Goal: Information Seeking & Learning: Compare options

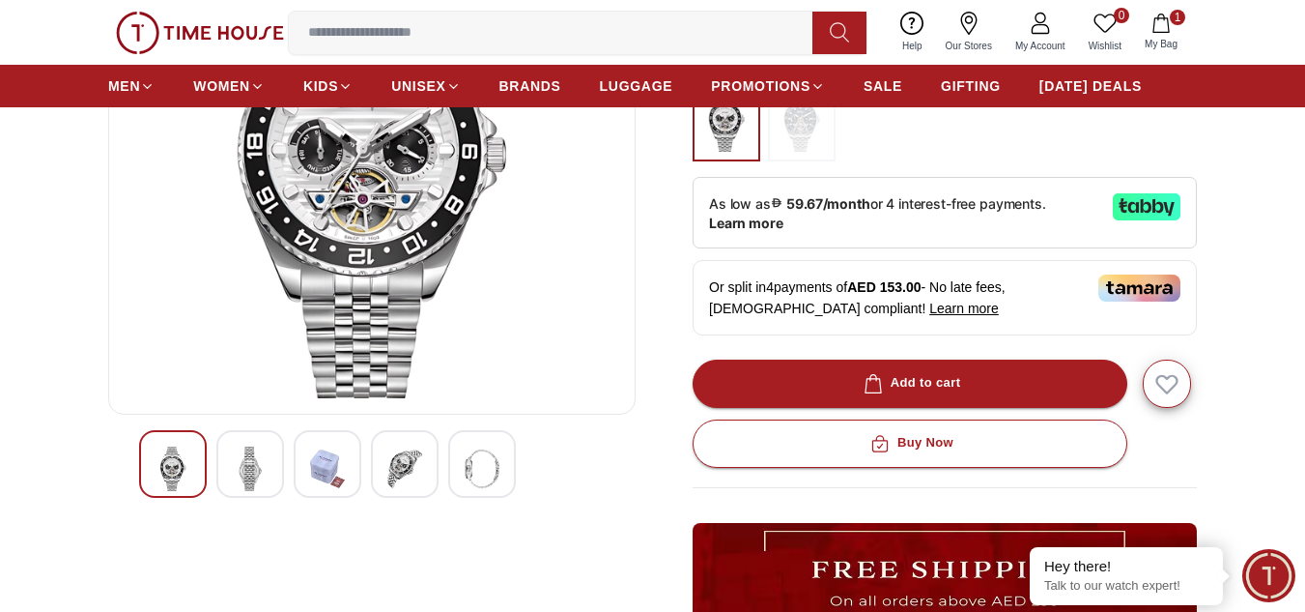
scroll to position [258, 0]
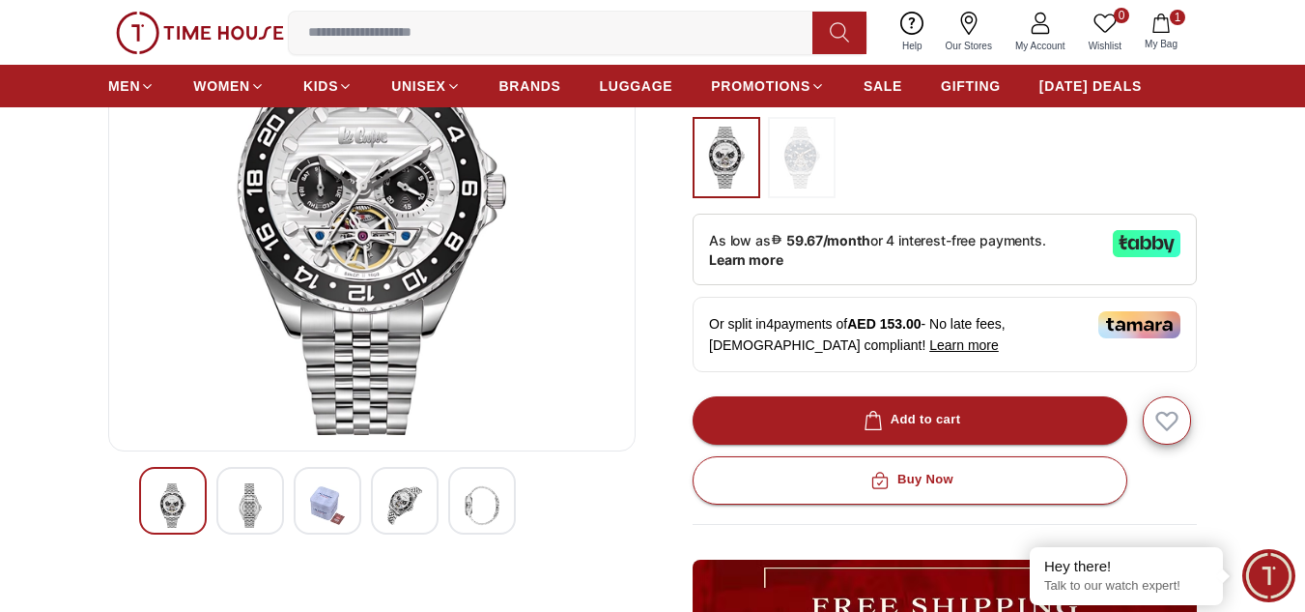
click at [239, 522] on img at bounding box center [250, 505] width 35 height 44
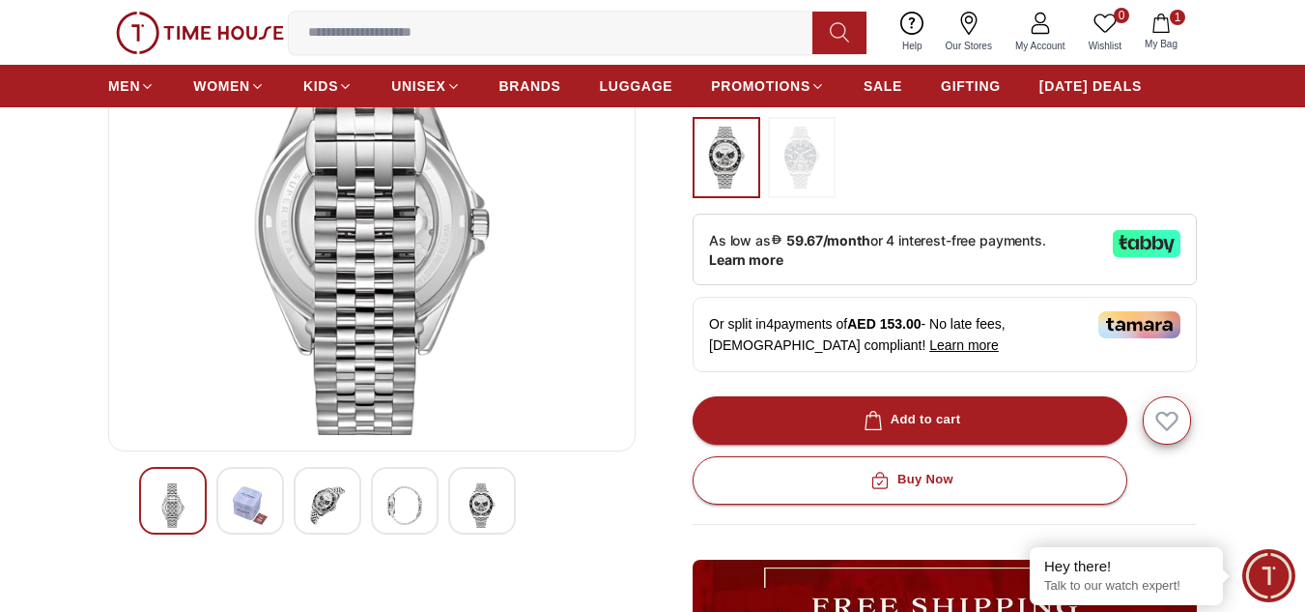
click at [308, 506] on div at bounding box center [328, 501] width 68 height 68
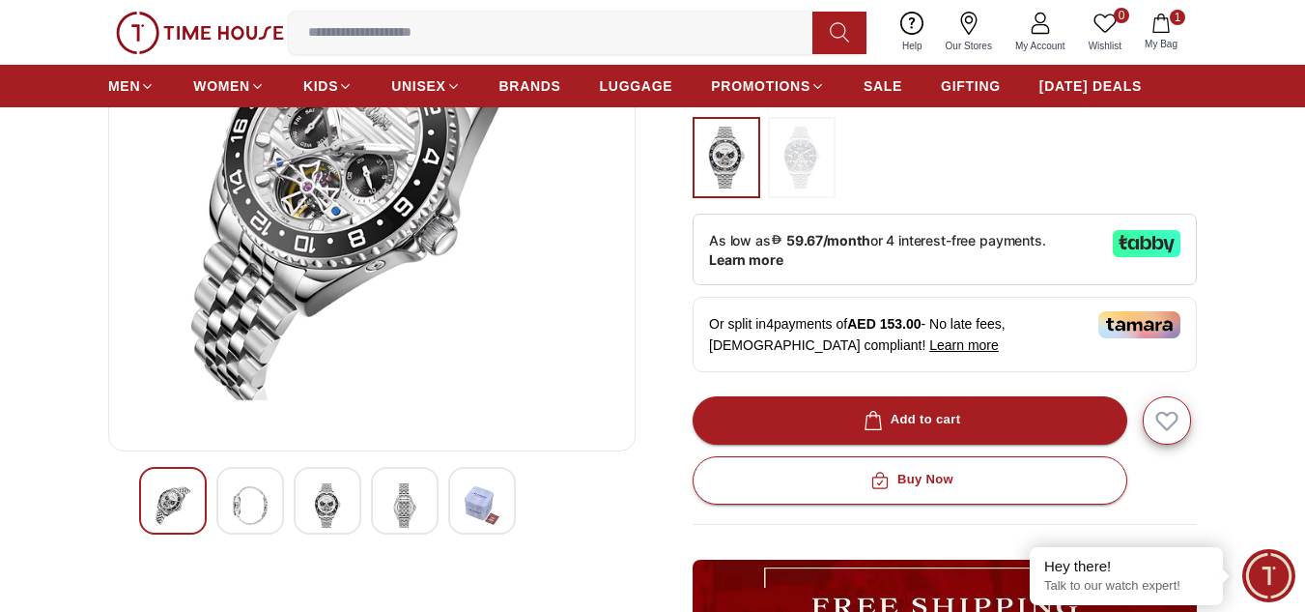
click at [356, 493] on div at bounding box center [328, 501] width 68 height 68
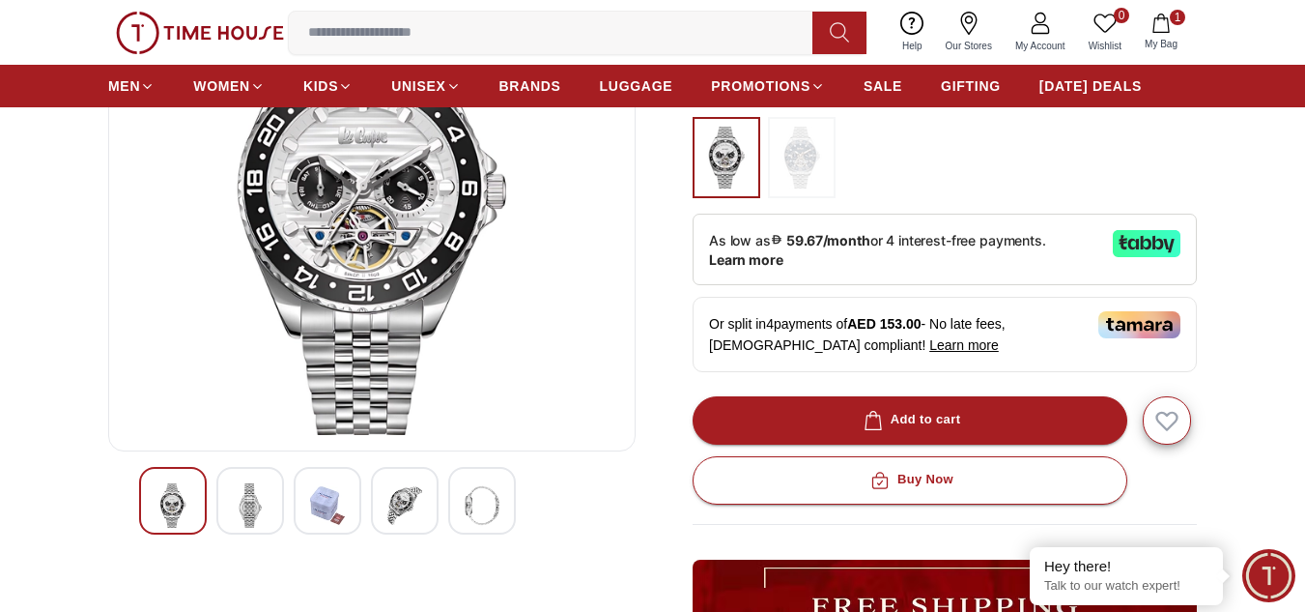
click at [432, 519] on div at bounding box center [405, 501] width 68 height 68
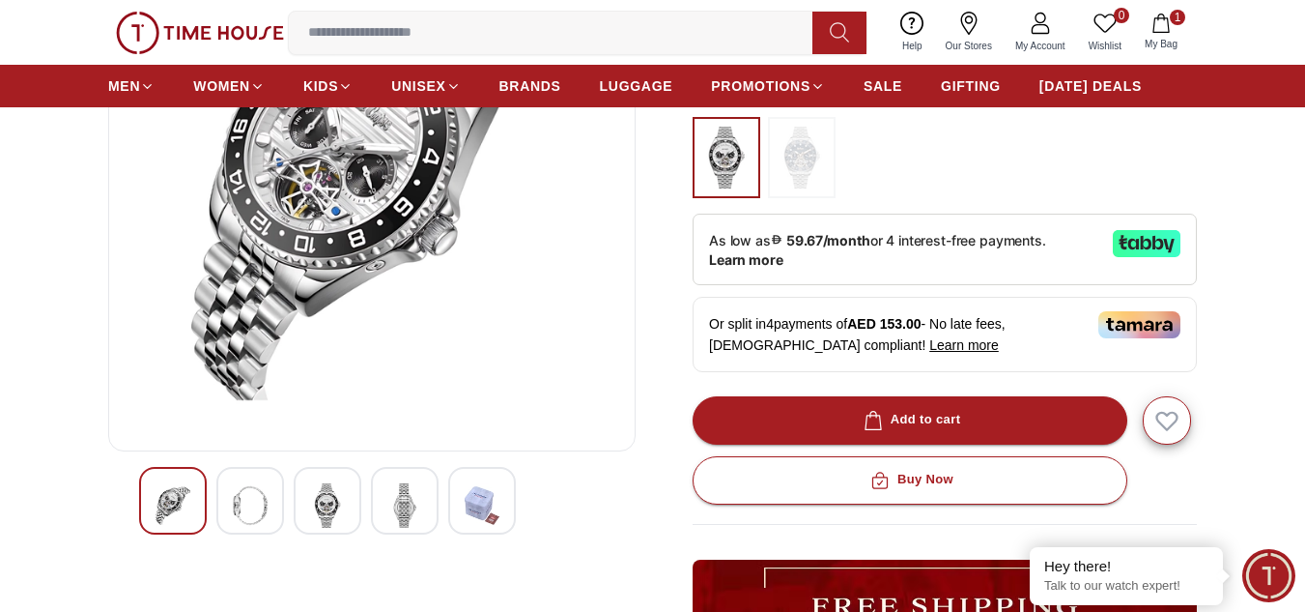
click at [450, 516] on div at bounding box center [482, 501] width 68 height 68
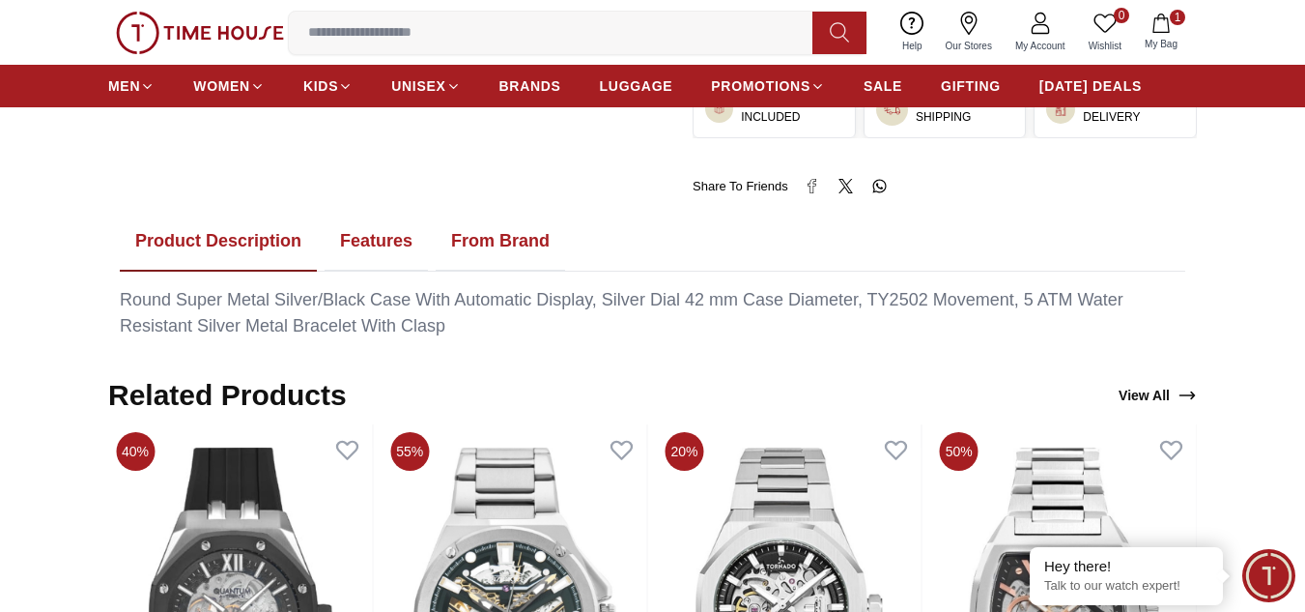
scroll to position [1031, 0]
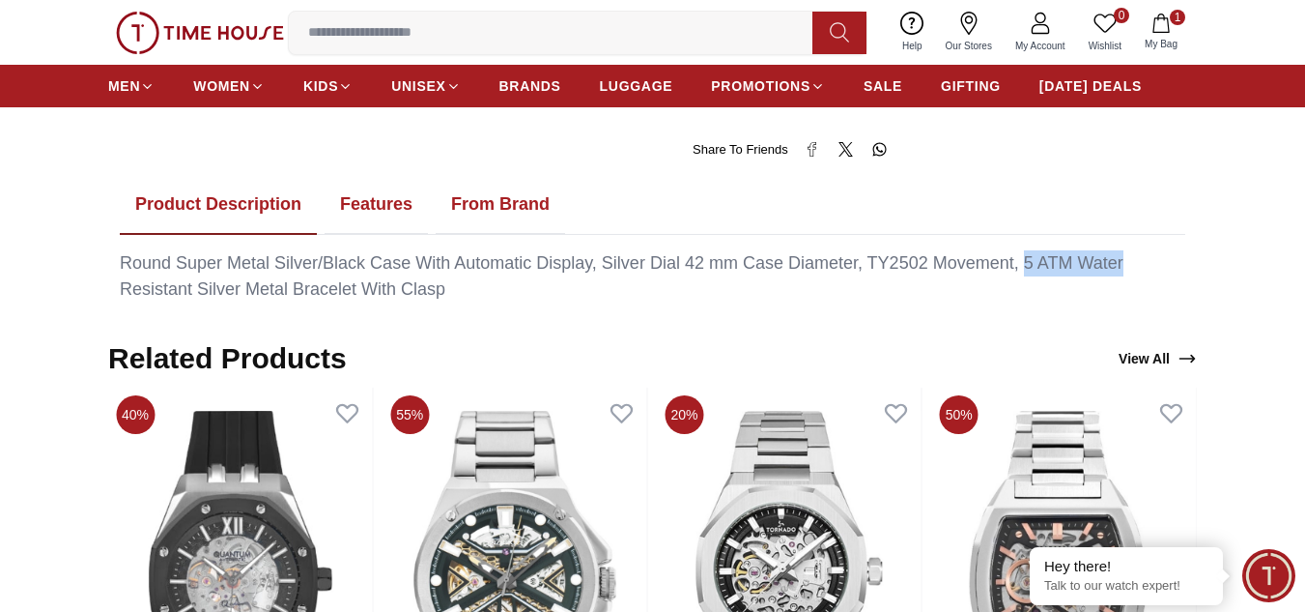
drag, startPoint x: 1022, startPoint y: 239, endPoint x: 1130, endPoint y: 239, distance: 108.2
click at [1130, 250] on div "Round Super Metal Silver/Black Case With Automatic Display, Silver Dial 42 mm C…" at bounding box center [653, 276] width 1066 height 52
copy div "5 ATM Water"
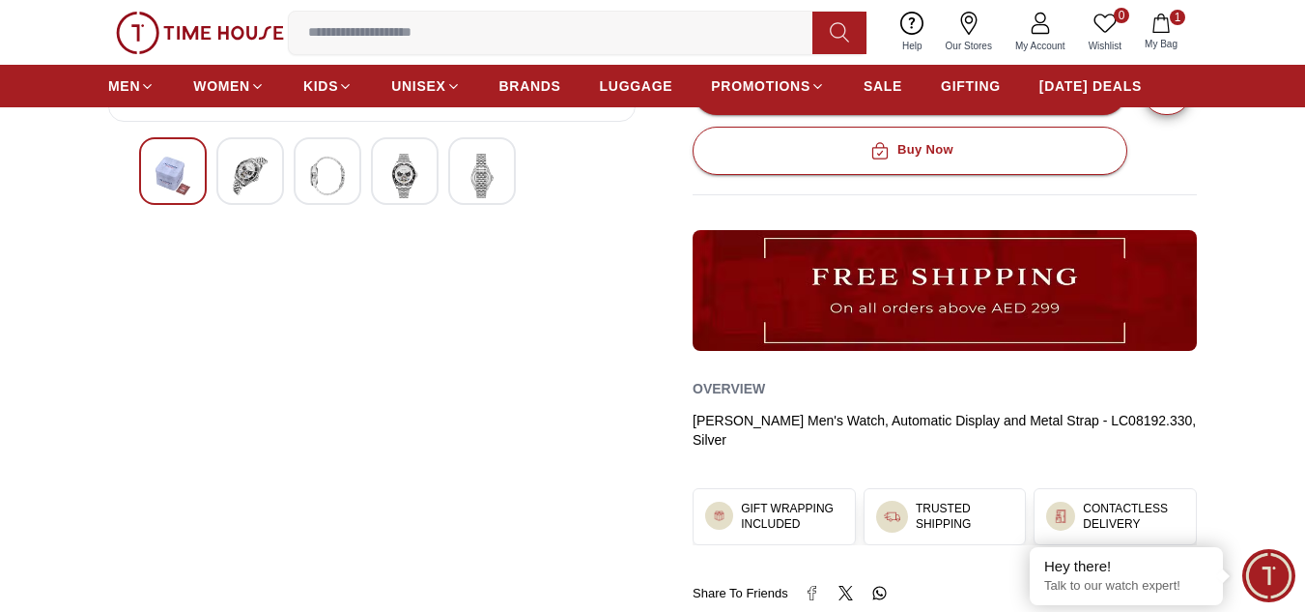
scroll to position [515, 0]
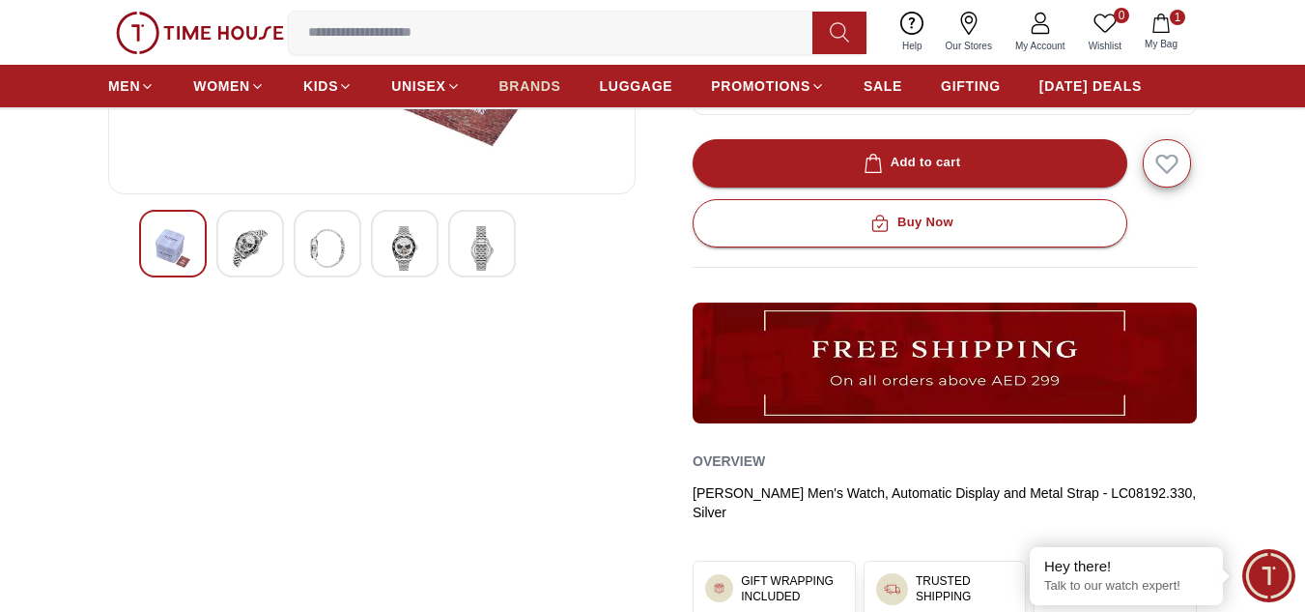
click at [537, 86] on span "BRANDS" at bounding box center [531, 85] width 62 height 19
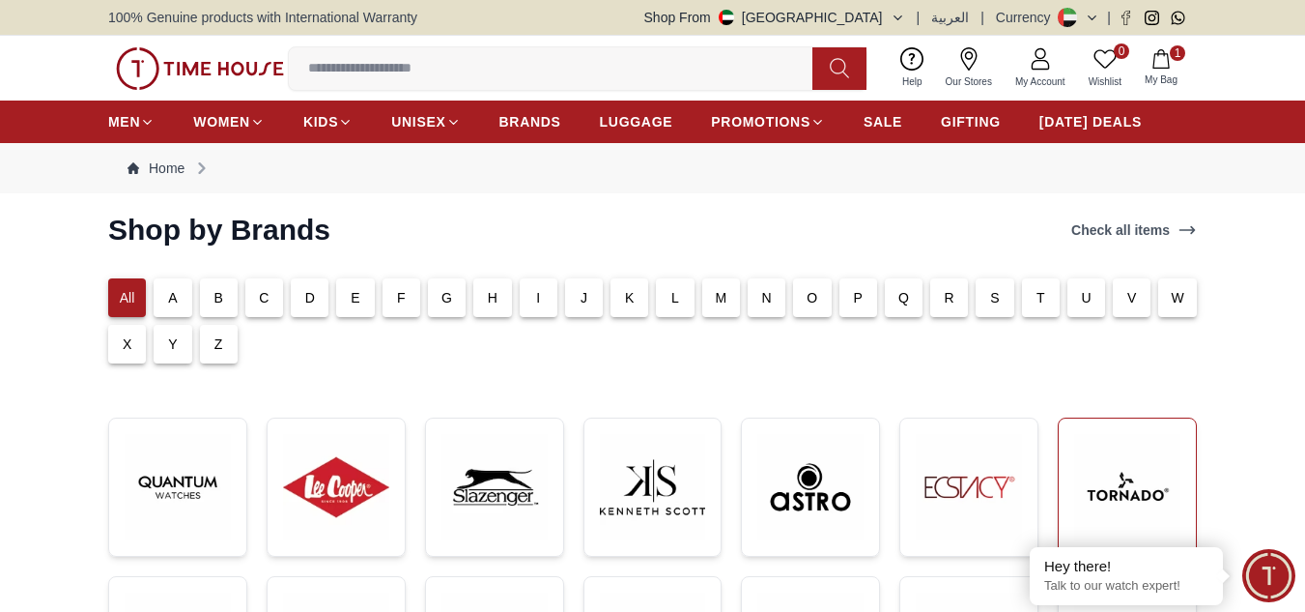
click at [1087, 490] on img at bounding box center [1127, 487] width 106 height 106
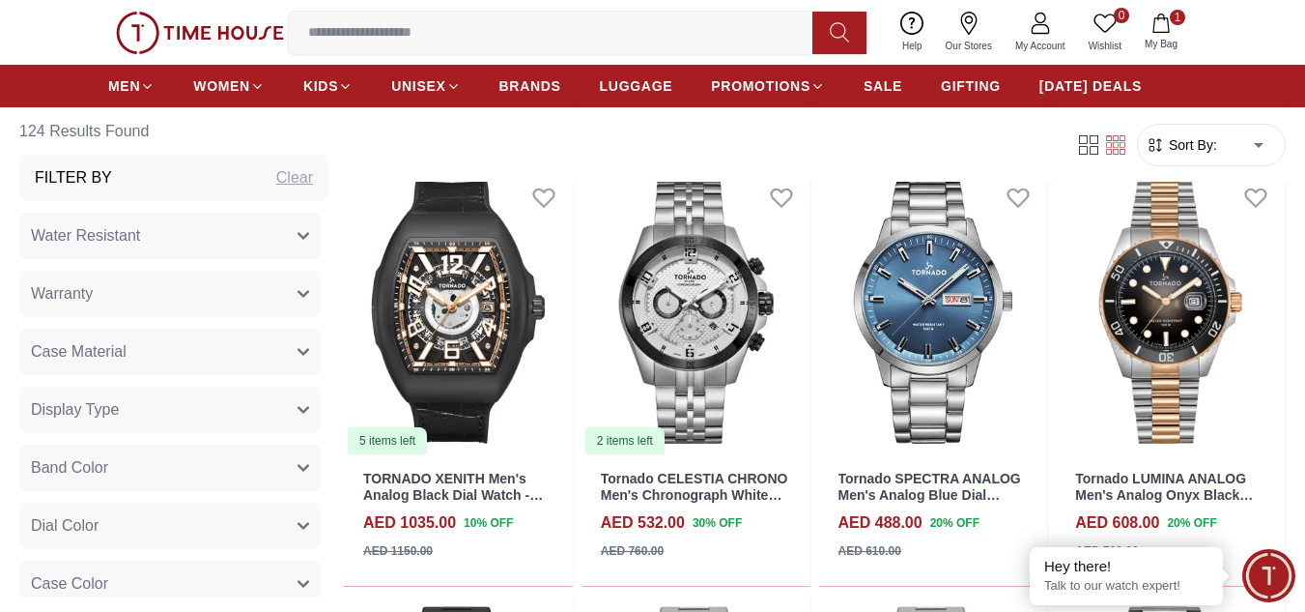
scroll to position [1289, 0]
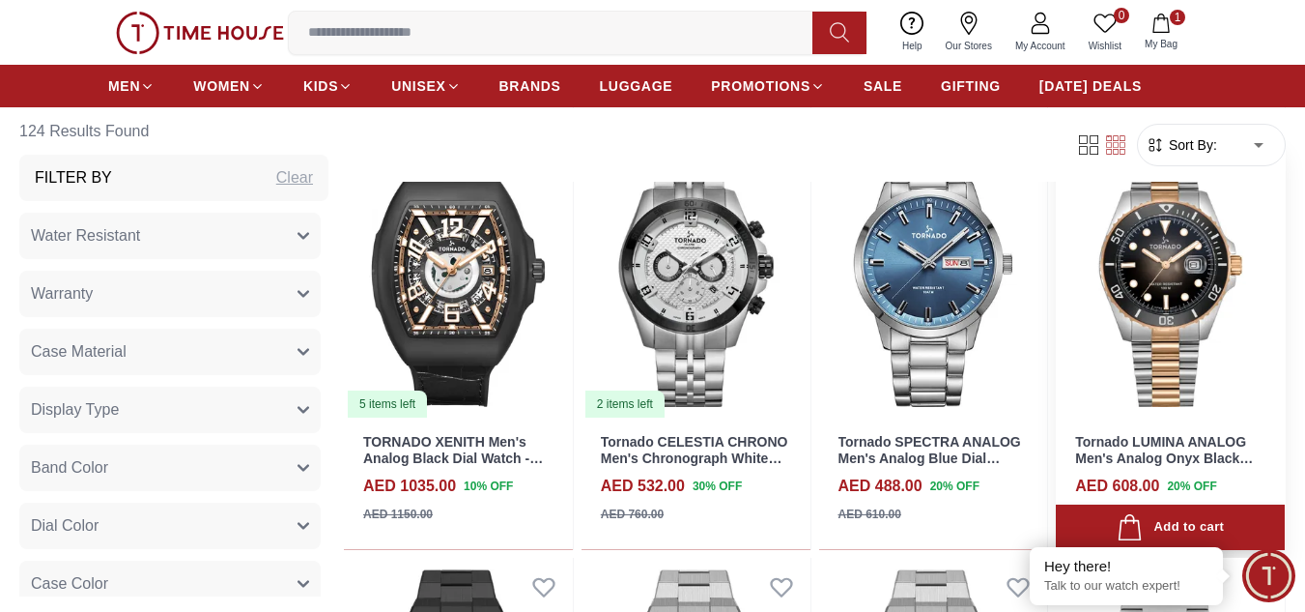
click at [1104, 323] on img at bounding box center [1170, 275] width 229 height 288
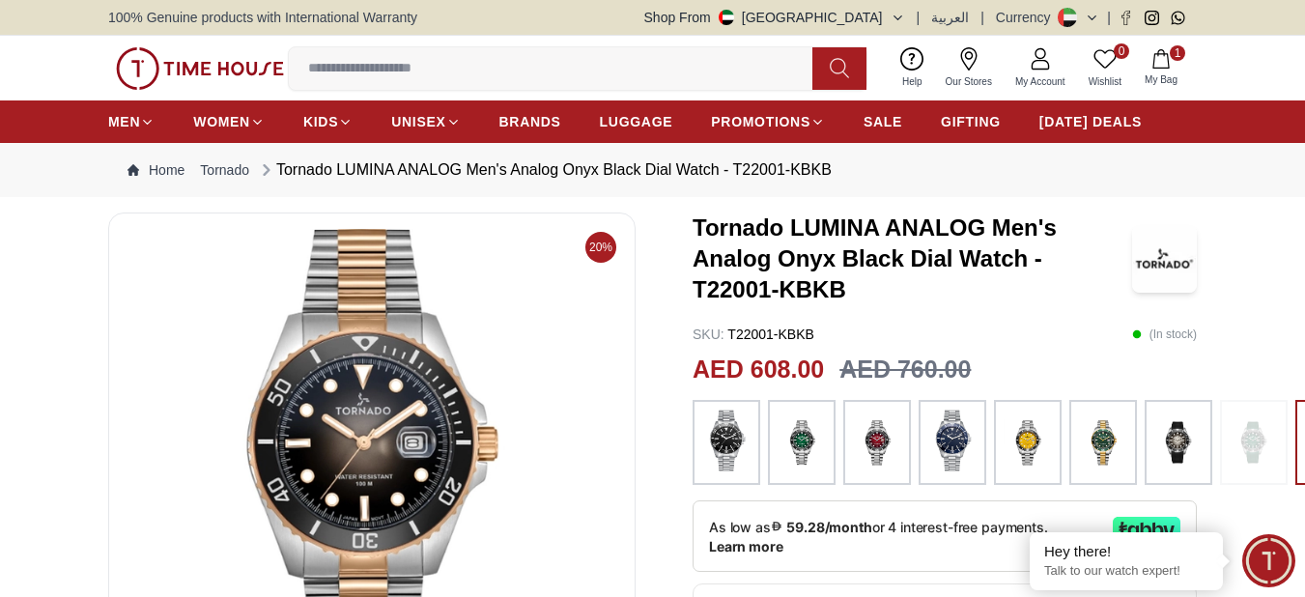
click at [370, 498] on img at bounding box center [372, 461] width 495 height 464
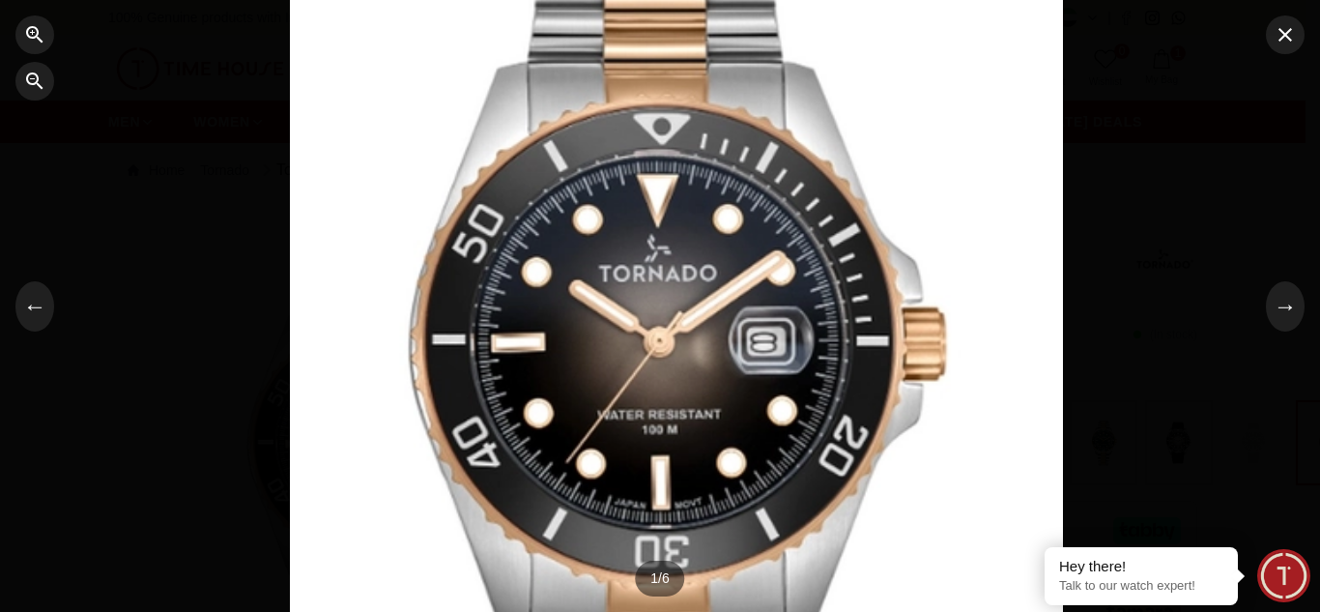
drag, startPoint x: 618, startPoint y: 455, endPoint x: 628, endPoint y: 347, distance: 108.6
click at [628, 347] on div at bounding box center [676, 158] width 773 height 551
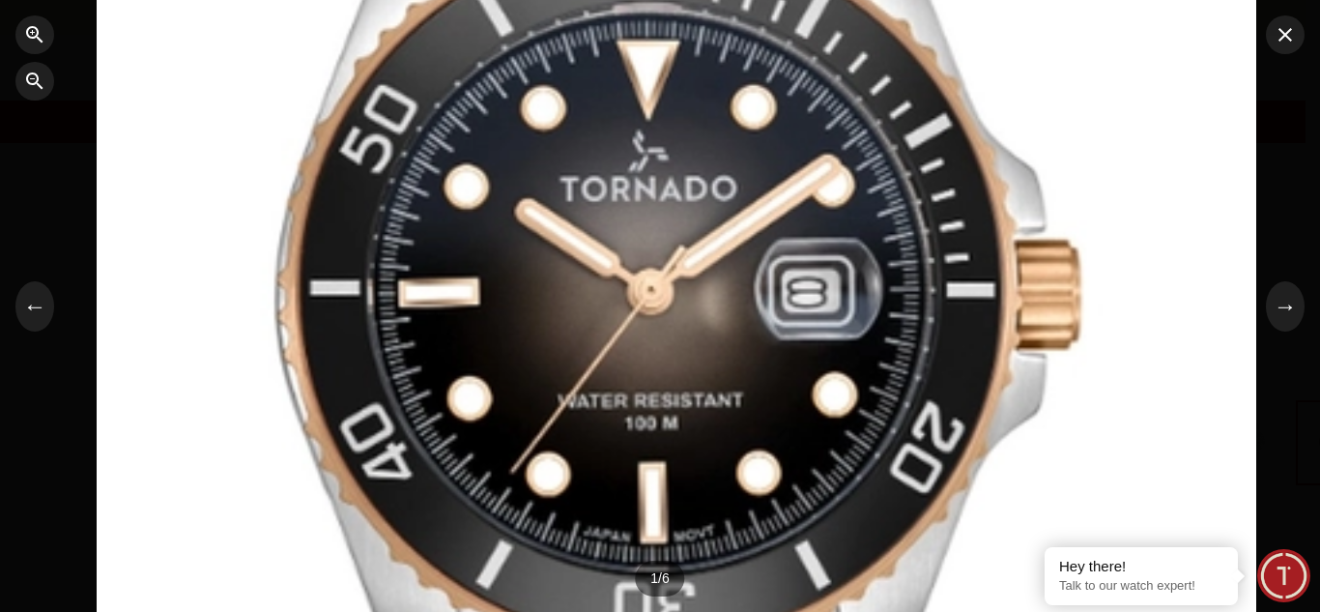
click at [630, 182] on div at bounding box center [676, 16] width 1159 height 826
click at [630, 181] on div at bounding box center [676, 16] width 1159 height 826
click at [1289, 49] on button "button" at bounding box center [1285, 34] width 39 height 39
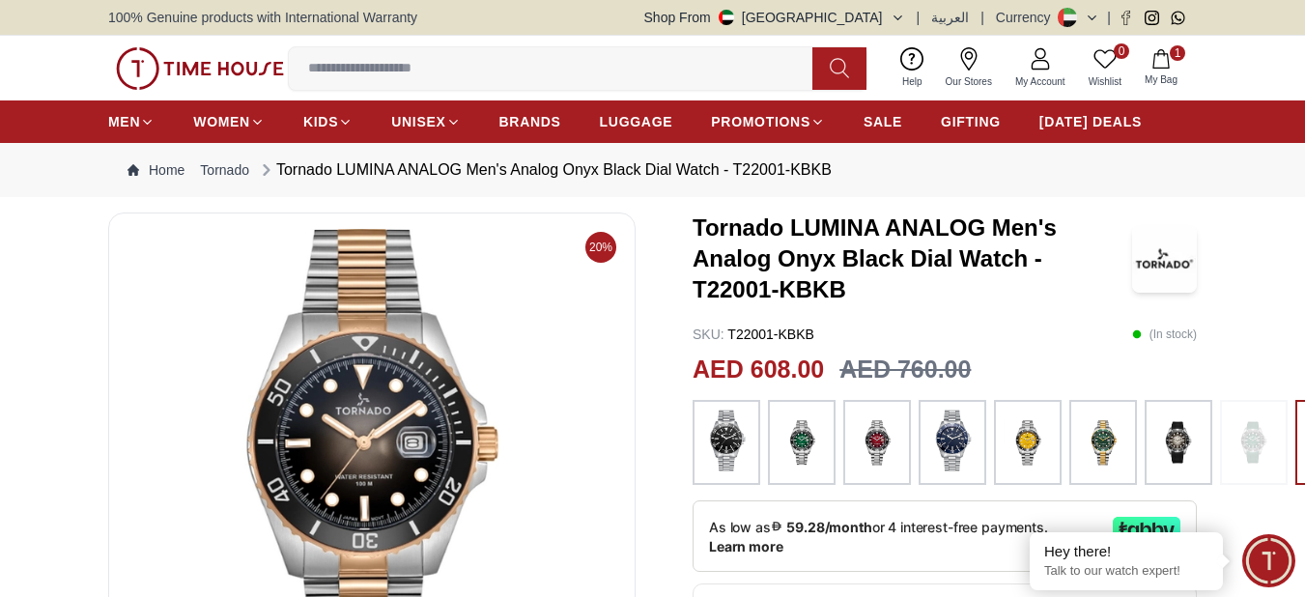
click at [794, 459] on img at bounding box center [802, 443] width 48 height 66
